Goal: Transaction & Acquisition: Subscribe to service/newsletter

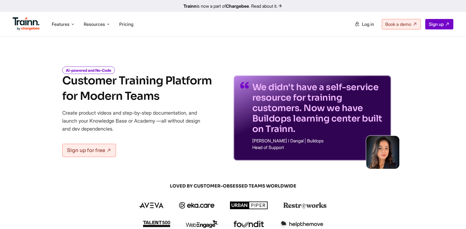
click at [110, 24] on icon at bounding box center [108, 24] width 4 height 6
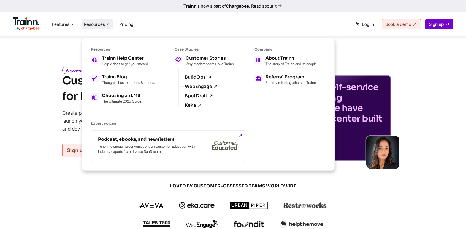
click at [59, 17] on ul "Features Product Videos Create product & how-to videos in multiple languages. G…" at bounding box center [123, 24] width 220 height 16
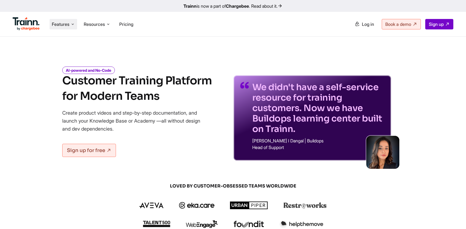
click at [63, 21] on li "Features Product Videos Create product & how-to videos in multiple languages. G…" at bounding box center [64, 24] width 28 height 10
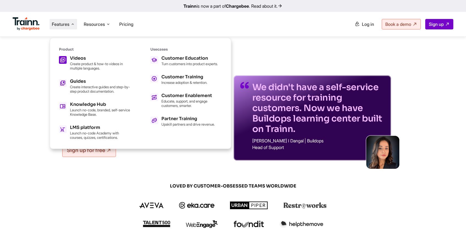
click at [89, 66] on p "Create product & how-to videos in multiple languages." at bounding box center [100, 66] width 61 height 9
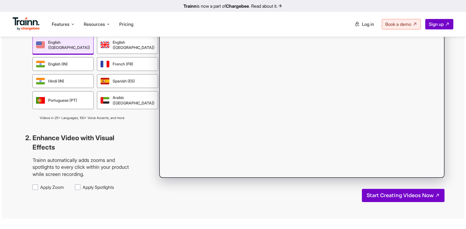
scroll to position [523, 0]
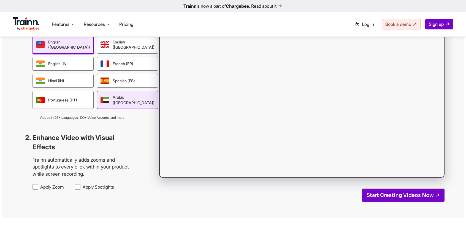
click at [100, 109] on div "Arabic (UAE)" at bounding box center [127, 100] width 61 height 18
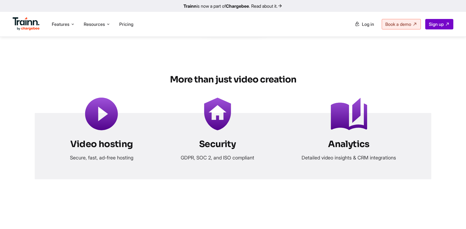
scroll to position [2174, 0]
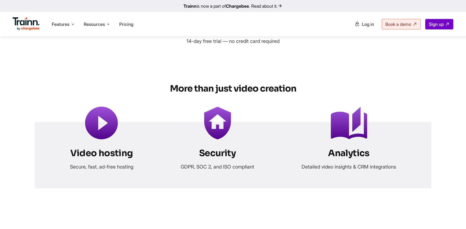
click at [239, 34] on link "Start Creating Now" at bounding box center [233, 26] width 64 height 15
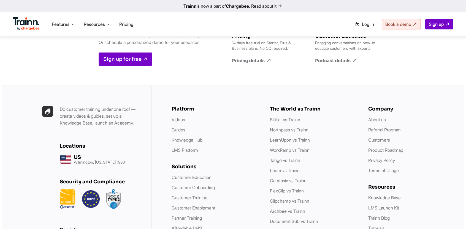
scroll to position [2615, 0]
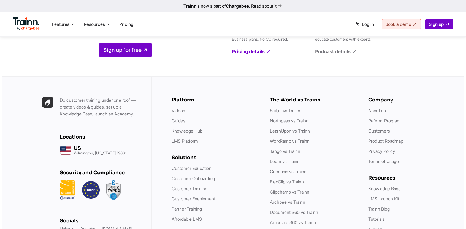
click at [258, 55] on link "Pricing details" at bounding box center [263, 52] width 63 height 6
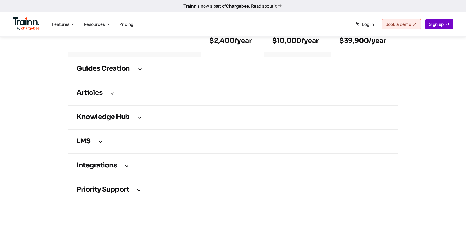
scroll to position [771, 0]
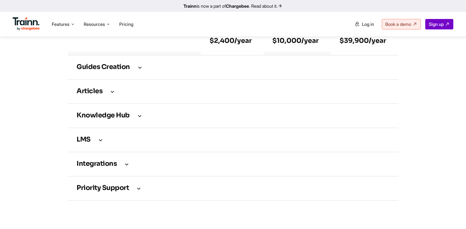
click at [135, 74] on td "Guides creation" at bounding box center [233, 67] width 330 height 24
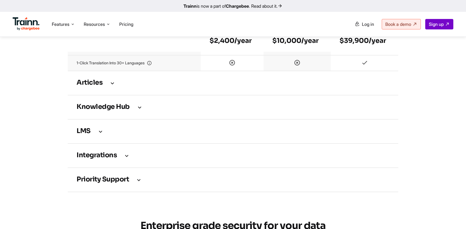
scroll to position [1073, 0]
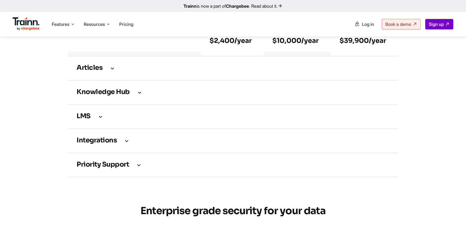
click at [134, 71] on h3 "Articles" at bounding box center [233, 68] width 313 height 6
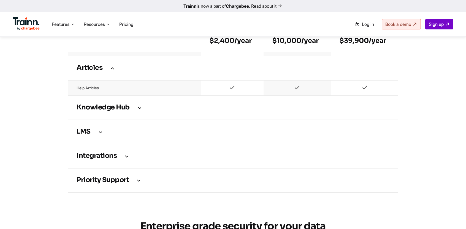
click at [139, 120] on td "Knowledge Hub" at bounding box center [233, 108] width 330 height 24
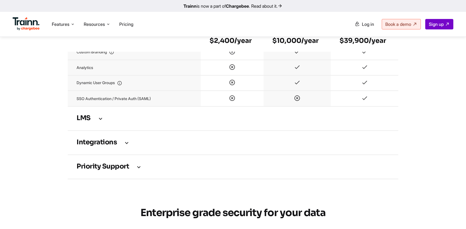
click at [125, 130] on td "LMS" at bounding box center [233, 119] width 330 height 24
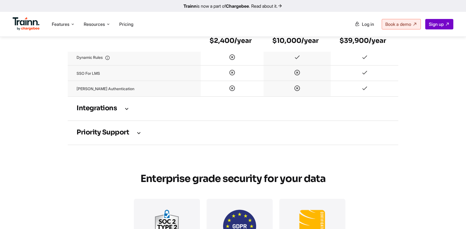
click at [127, 112] on icon at bounding box center [126, 109] width 7 height 6
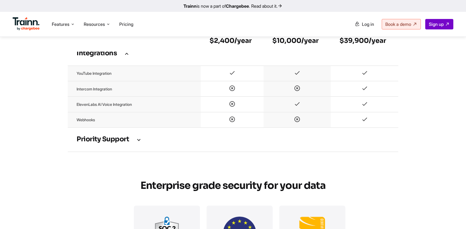
click at [150, 152] on td "Priority support" at bounding box center [233, 140] width 330 height 24
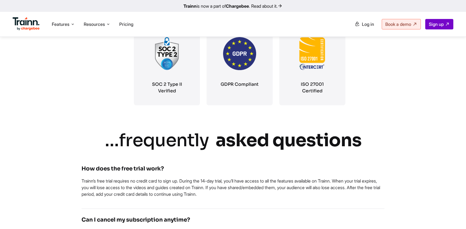
scroll to position [1734, 0]
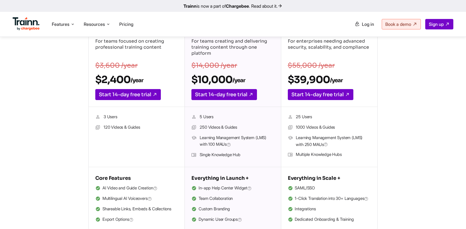
scroll to position [110, 0]
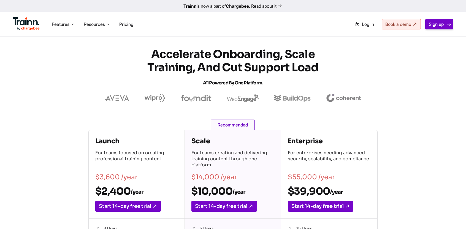
click at [445, 25] on link "Sign up" at bounding box center [439, 24] width 28 height 10
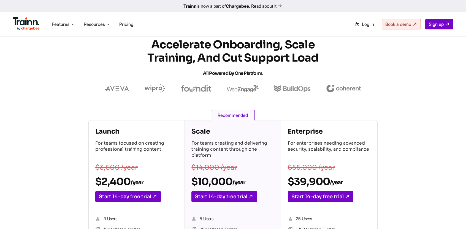
scroll to position [55, 0]
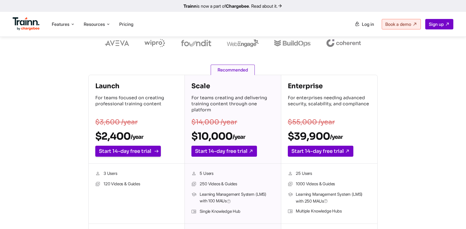
click at [135, 152] on link "Start 14-day free trial" at bounding box center [128, 151] width 66 height 11
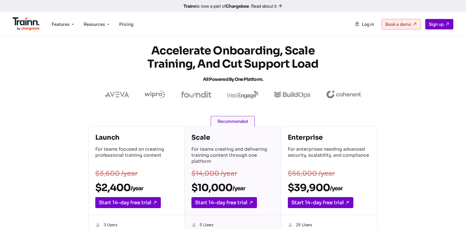
scroll to position [0, 0]
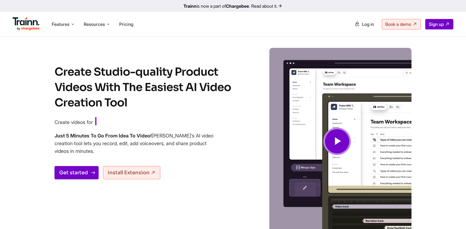
click at [85, 168] on link "Get started" at bounding box center [76, 172] width 44 height 13
click at [16, 21] on img at bounding box center [26, 23] width 27 height 13
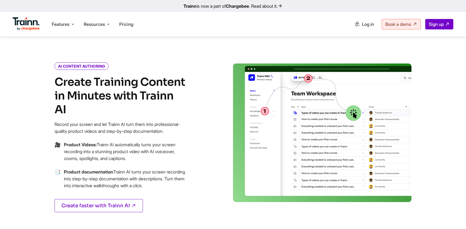
scroll to position [220, 0]
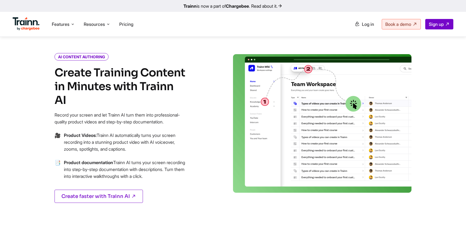
drag, startPoint x: 49, startPoint y: 72, endPoint x: 208, endPoint y: 83, distance: 158.9
click at [208, 83] on div "AI CONTENT AUTHORING Create Training Content in Minutes with Trainn AI Record y…" at bounding box center [134, 135] width 198 height 162
copy h4 "Create Training Content in Minutes with Trainn AI"
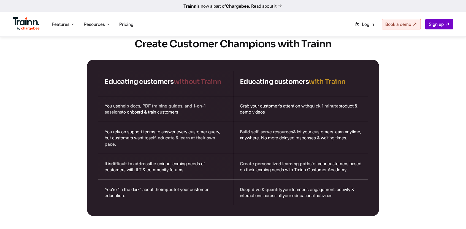
scroll to position [936, 0]
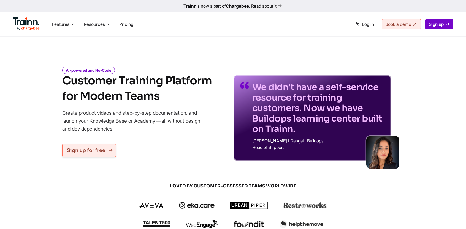
click at [102, 145] on link "Sign up for free" at bounding box center [89, 150] width 54 height 13
